Goal: Transaction & Acquisition: Subscribe to service/newsletter

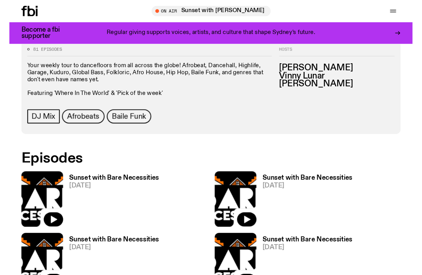
scroll to position [332, 0]
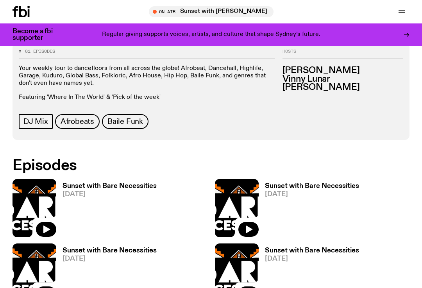
click at [44, 224] on button "button" at bounding box center [46, 229] width 20 height 15
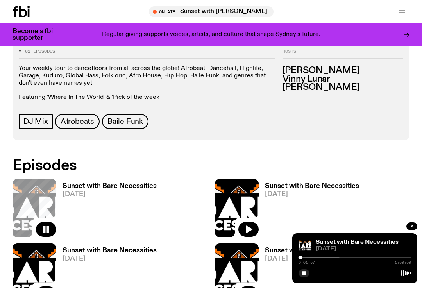
click at [25, 30] on h3 "Become a fbi supporter" at bounding box center [37, 34] width 50 height 13
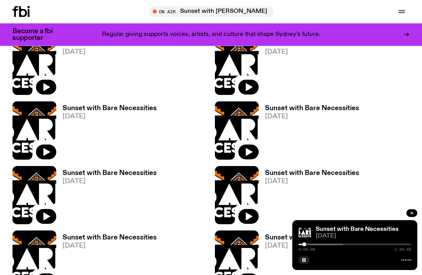
scroll to position [538, 0]
click at [304, 264] on button "button" at bounding box center [303, 260] width 11 height 8
click at [409, 217] on button "button" at bounding box center [411, 213] width 11 height 8
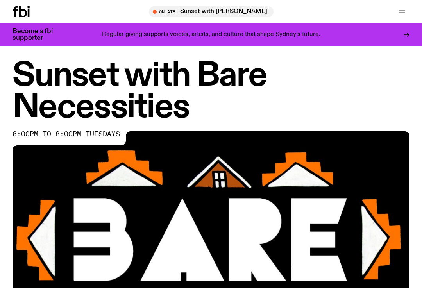
scroll to position [0, 0]
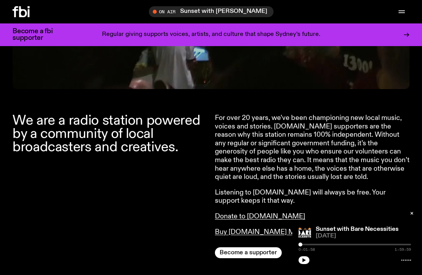
scroll to position [245, 0]
click at [232, 247] on button "Become a supporter" at bounding box center [248, 252] width 67 height 11
